Goal: Task Accomplishment & Management: Complete application form

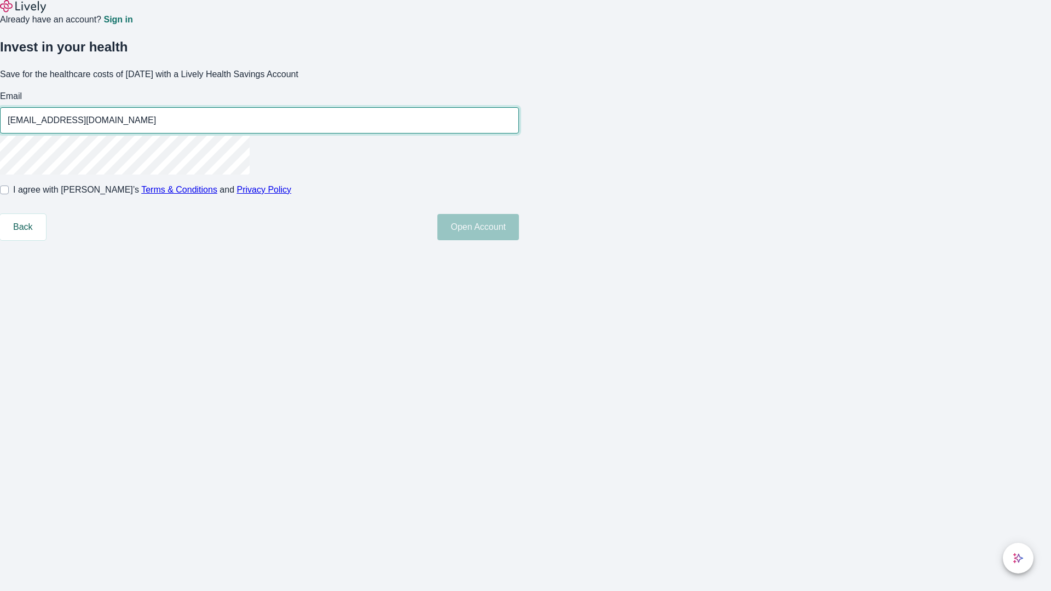
type input "[EMAIL_ADDRESS][DOMAIN_NAME]"
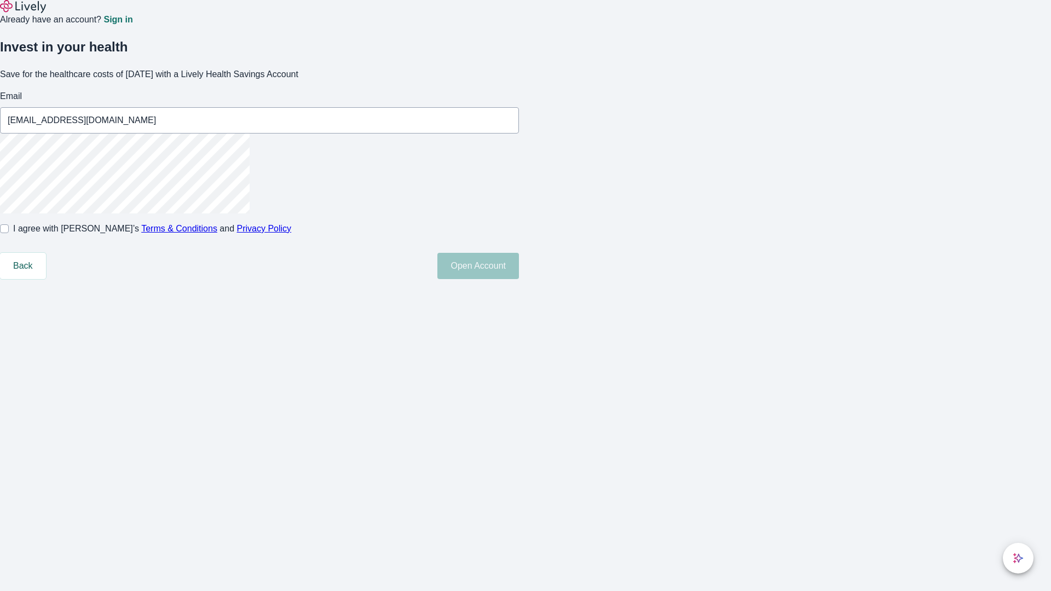
click at [9, 233] on input "I agree with Lively’s Terms & Conditions and Privacy Policy" at bounding box center [4, 229] width 9 height 9
checkbox input "true"
click at [519, 279] on button "Open Account" at bounding box center [479, 266] width 82 height 26
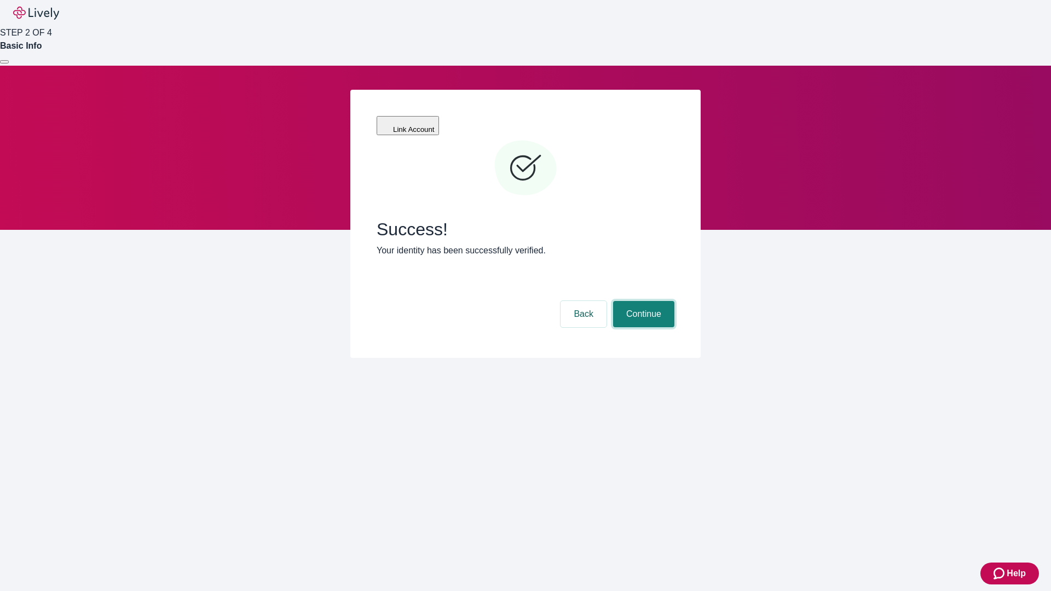
click at [642, 301] on button "Continue" at bounding box center [643, 314] width 61 height 26
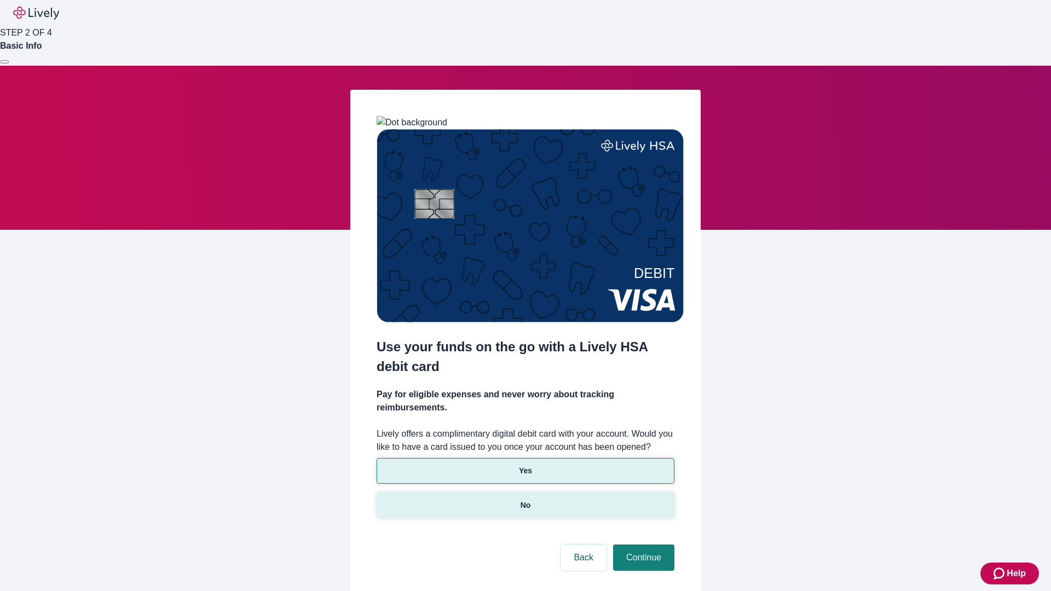
click at [525, 500] on p "No" at bounding box center [526, 505] width 10 height 11
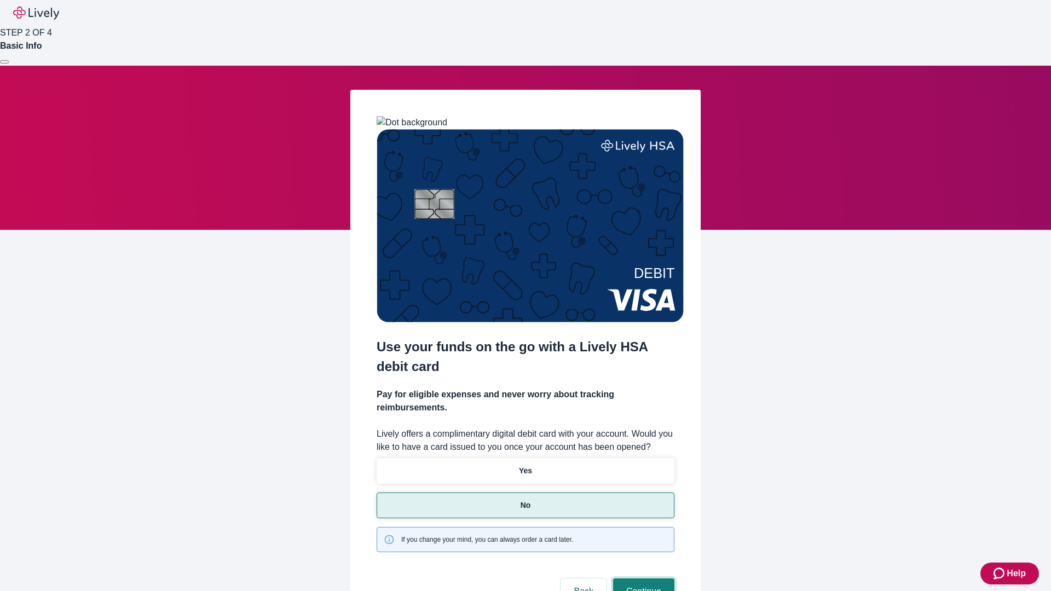
click at [642, 579] on button "Continue" at bounding box center [643, 592] width 61 height 26
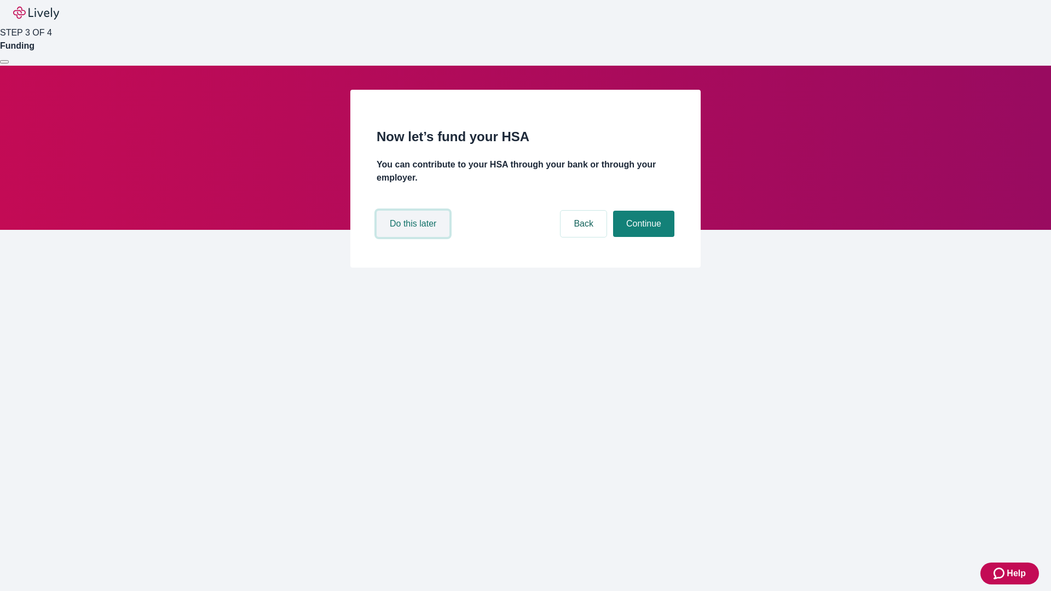
click at [415, 237] on button "Do this later" at bounding box center [413, 224] width 73 height 26
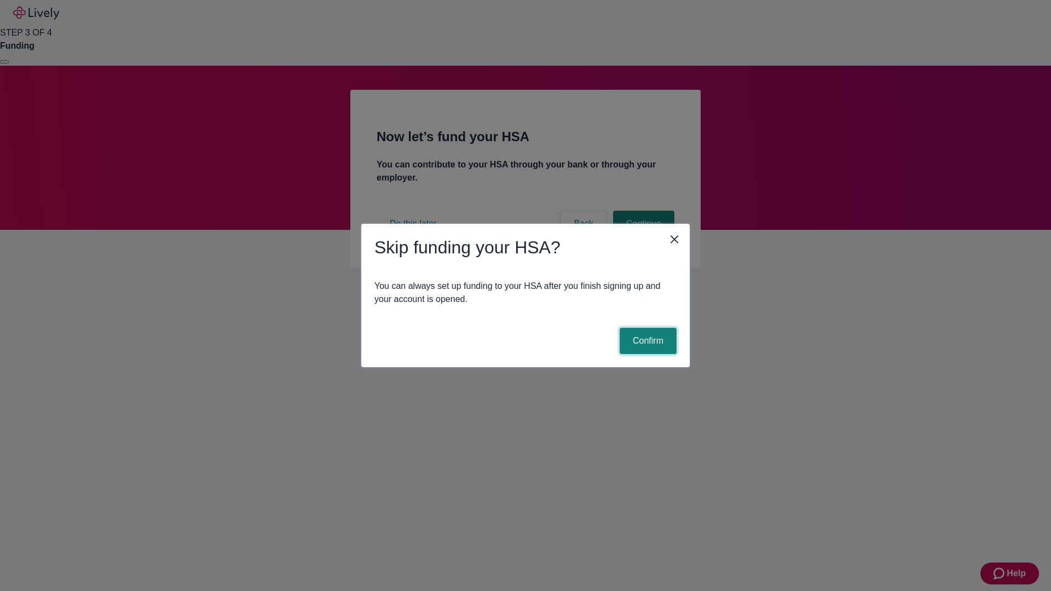
click at [647, 341] on button "Confirm" at bounding box center [648, 341] width 57 height 26
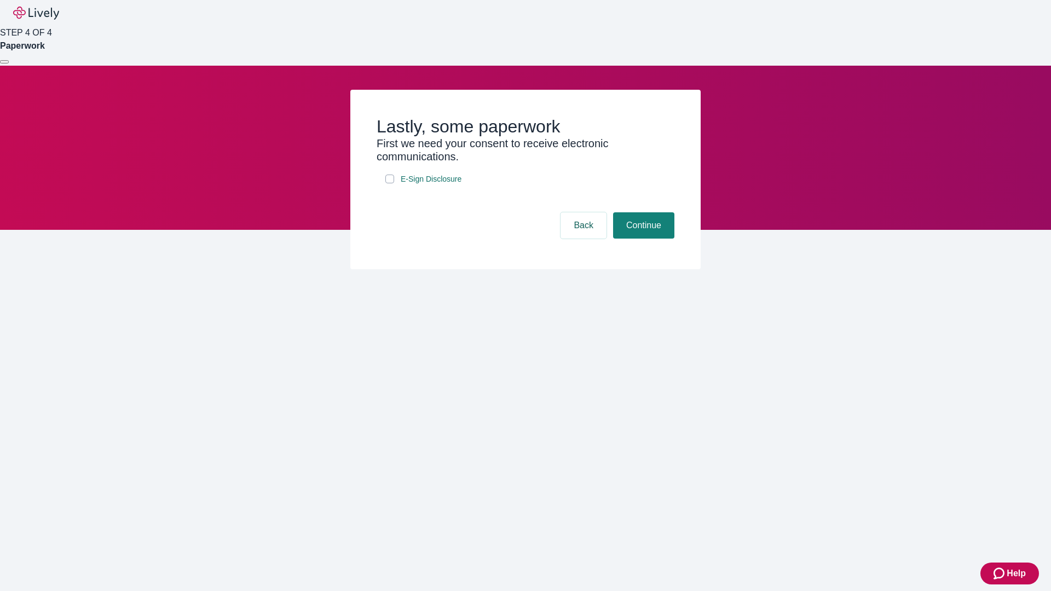
click at [390, 183] on input "E-Sign Disclosure" at bounding box center [389, 179] width 9 height 9
checkbox input "true"
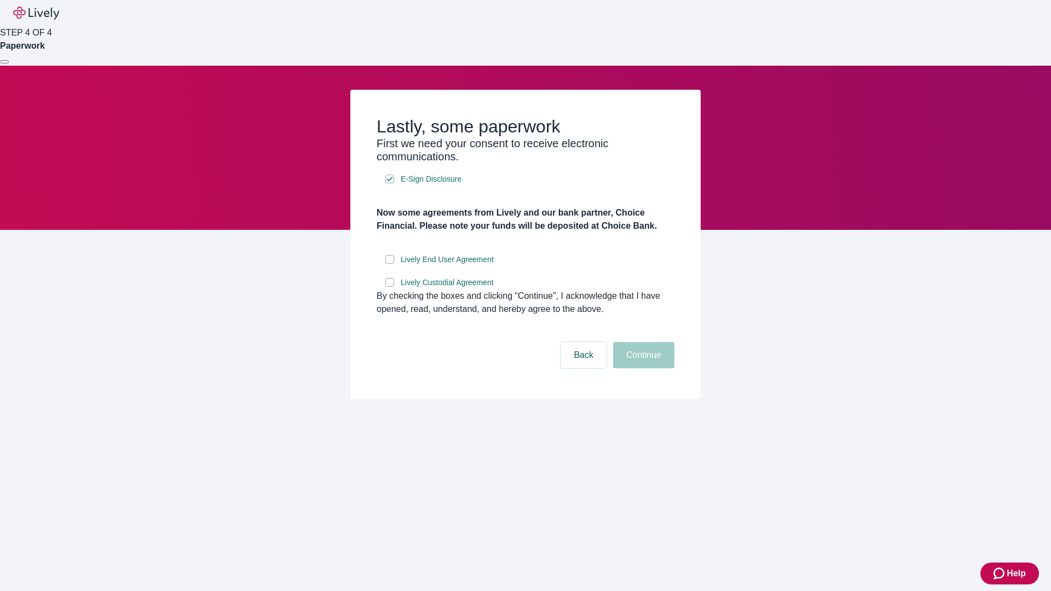
click at [390, 264] on input "Lively End User Agreement" at bounding box center [389, 259] width 9 height 9
checkbox input "true"
click at [390, 287] on input "Lively Custodial Agreement" at bounding box center [389, 282] width 9 height 9
checkbox input "true"
click at [642, 369] on button "Continue" at bounding box center [643, 355] width 61 height 26
